Goal: Information Seeking & Learning: Learn about a topic

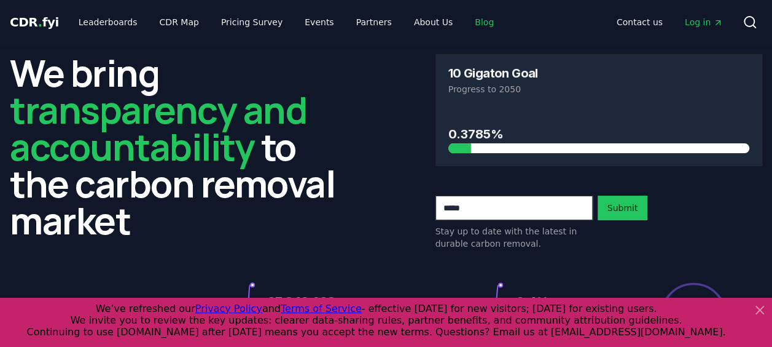
click at [465, 20] on link "Blog" at bounding box center [484, 22] width 39 height 22
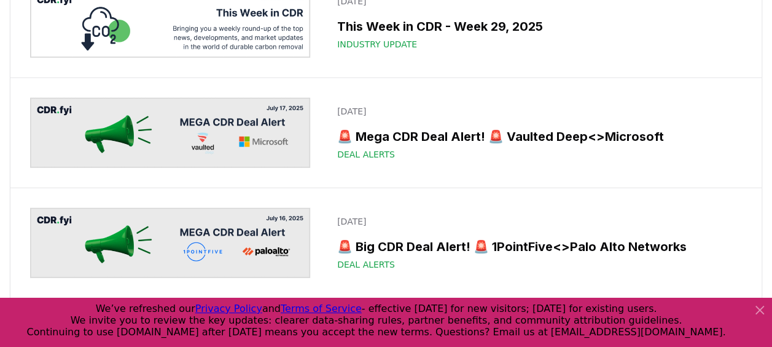
scroll to position [1738, 0]
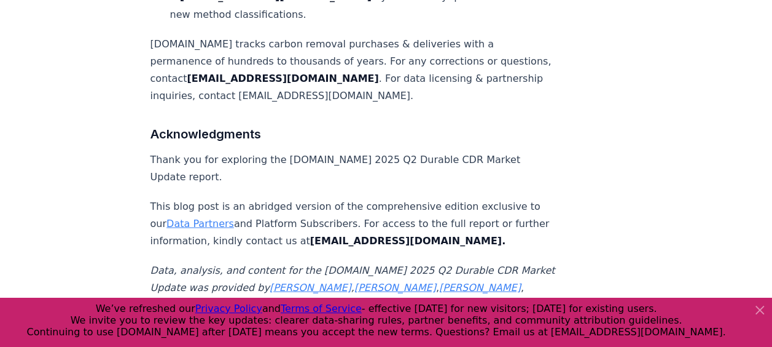
scroll to position [8111, 0]
